Goal: Navigation & Orientation: Understand site structure

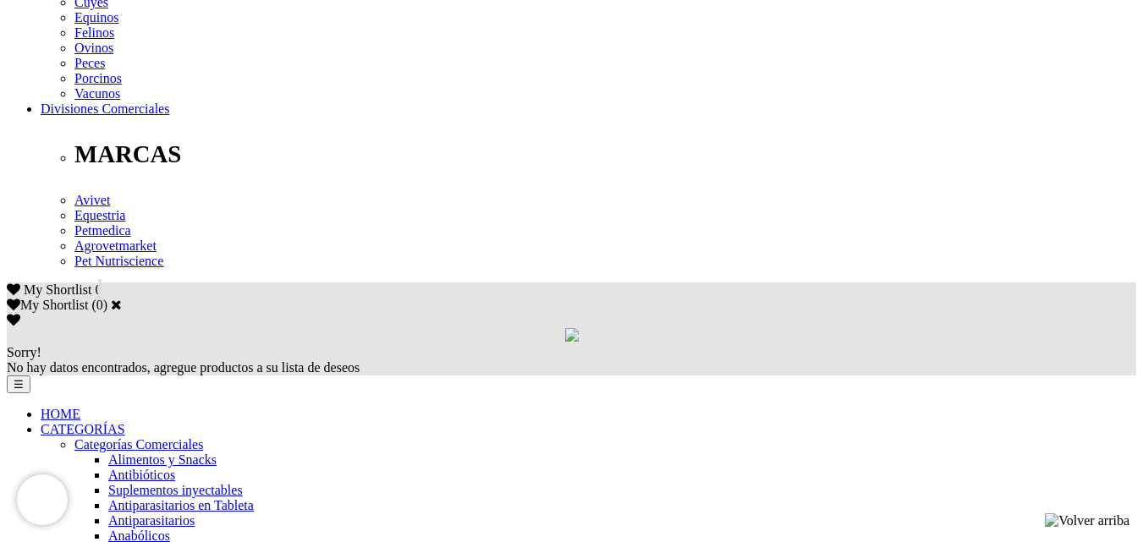
scroll to position [846, 0]
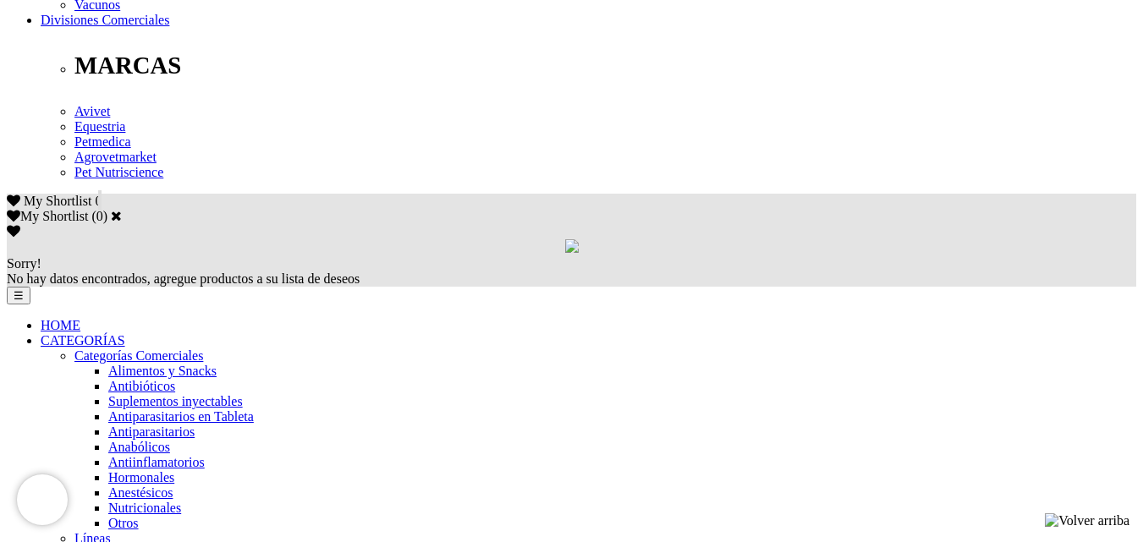
scroll to position [930, 0]
